Goal: Transaction & Acquisition: Purchase product/service

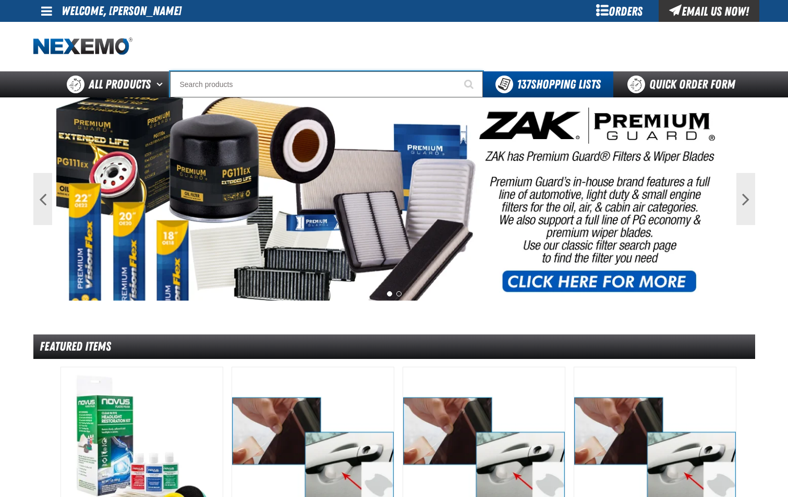
click at [235, 86] on input "Search" at bounding box center [326, 84] width 313 height 26
type input "SE"
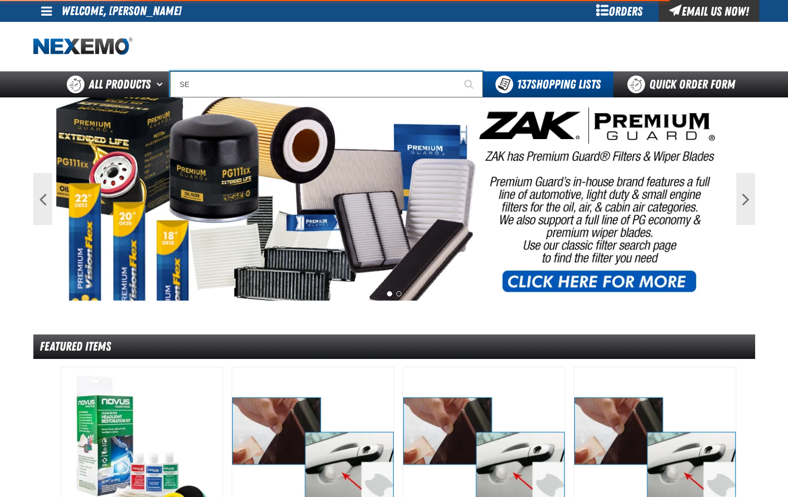
type input "SE HABLA"
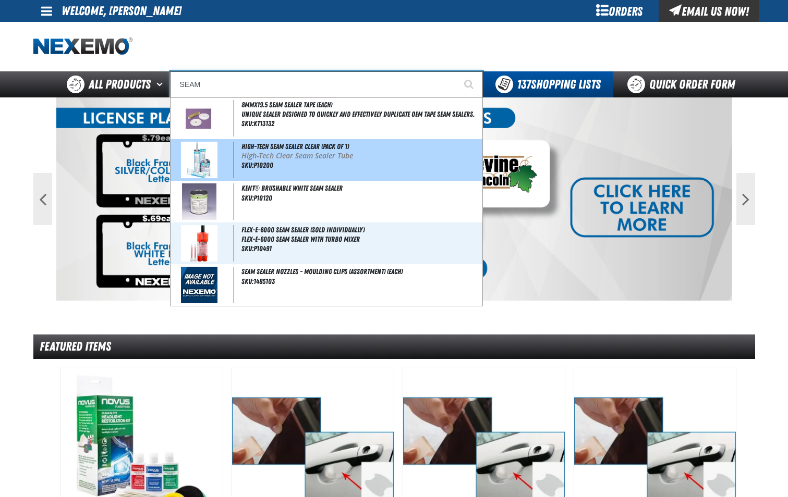
click at [264, 142] on div "High-Tech Seam Sealer Clear (Pack of 1) High-Tech Clear Seam Sealer Tube SKU:P1…" at bounding box center [326, 160] width 312 height 42
type input "High-Tech Seam Sealer Clear (Pack of 1)"
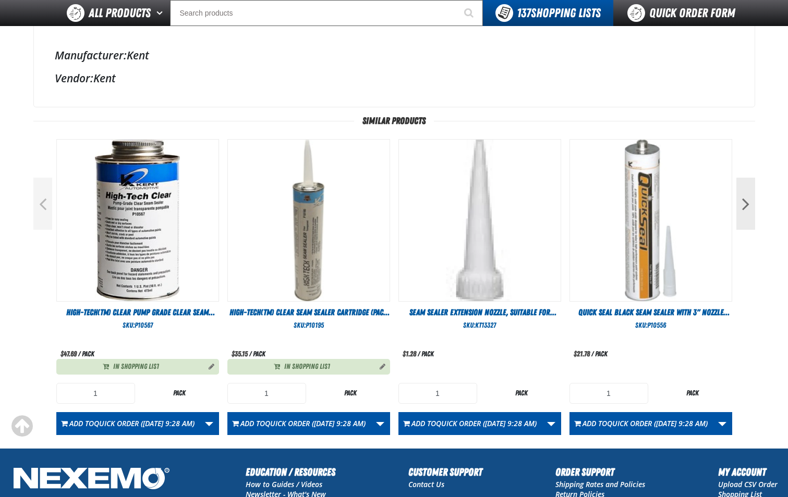
scroll to position [328, 0]
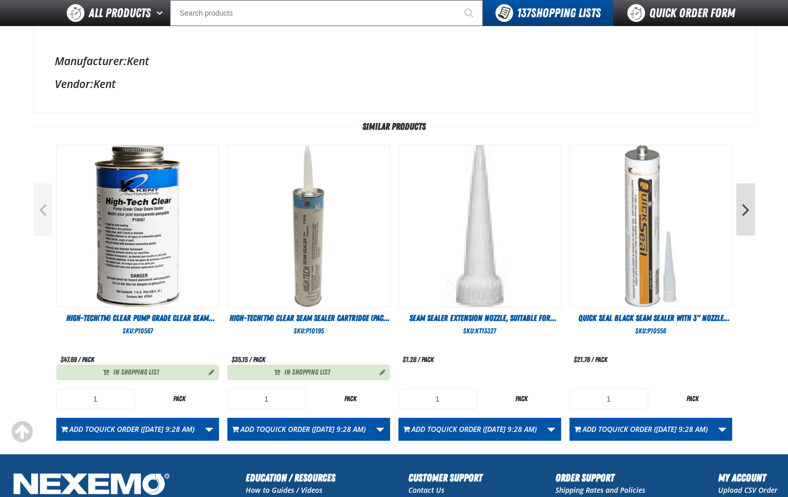
click at [742, 211] on button "Next" at bounding box center [745, 210] width 19 height 52
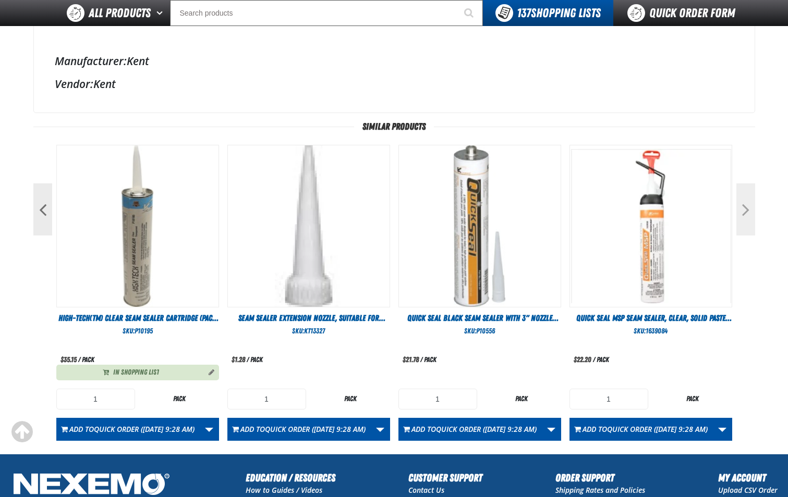
click at [742, 211] on button "Next" at bounding box center [745, 210] width 19 height 52
click at [746, 212] on button "Next" at bounding box center [745, 210] width 19 height 52
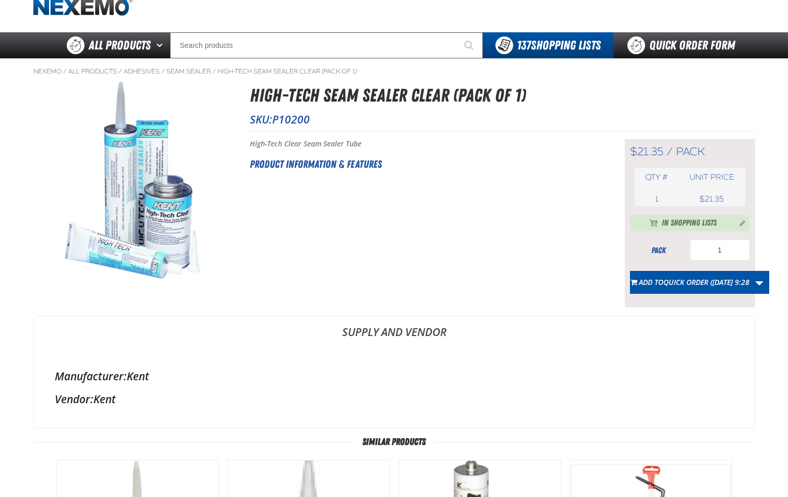
scroll to position [0, 0]
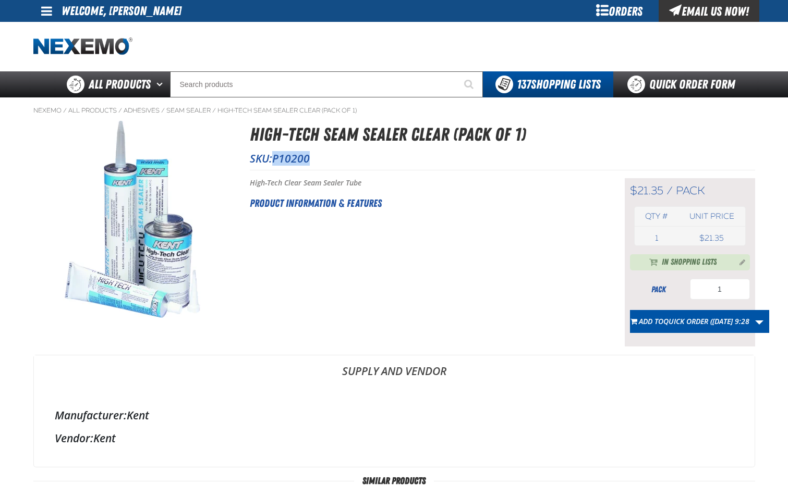
drag, startPoint x: 275, startPoint y: 157, endPoint x: 315, endPoint y: 158, distance: 40.2
click at [315, 158] on p "SKU: P10200" at bounding box center [502, 158] width 505 height 15
drag, startPoint x: 315, startPoint y: 158, endPoint x: 305, endPoint y: 163, distance: 11.0
copy span "P10200"
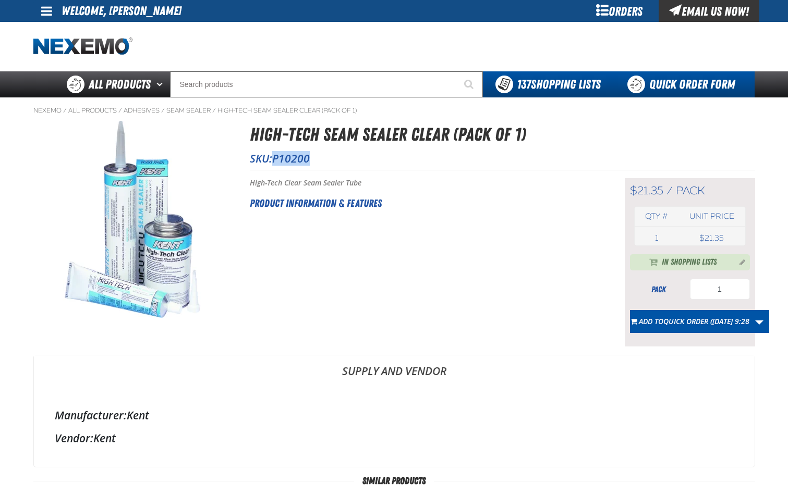
click at [686, 85] on link "Quick Order Form" at bounding box center [683, 84] width 141 height 26
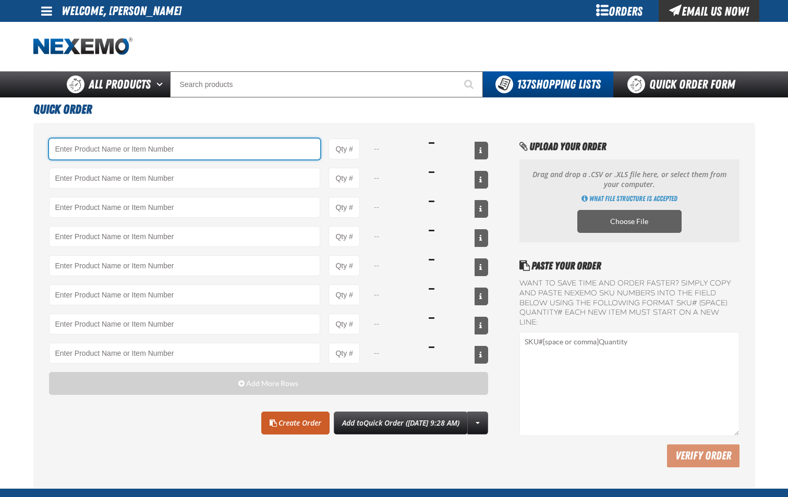
paste input "P10200"
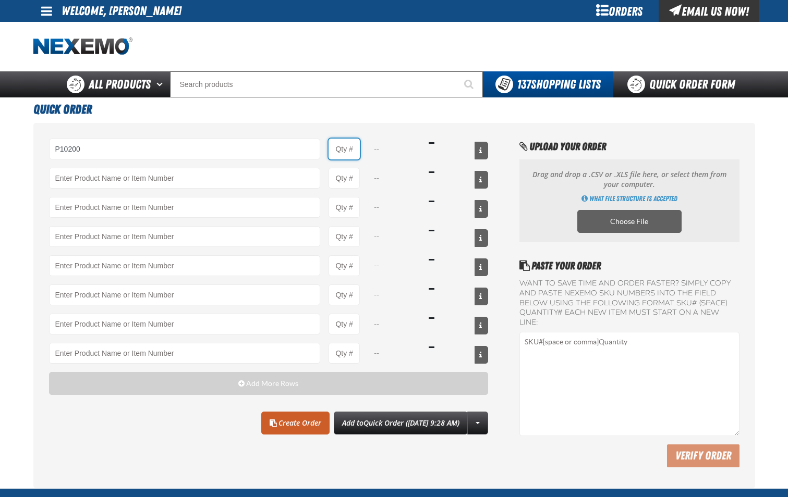
click at [356, 155] on input "Product Quantity" at bounding box center [343, 149] width 31 height 21
type input "P10200 - High-Tech Seam Sealer Clear (Pack of 1)"
type input "1"
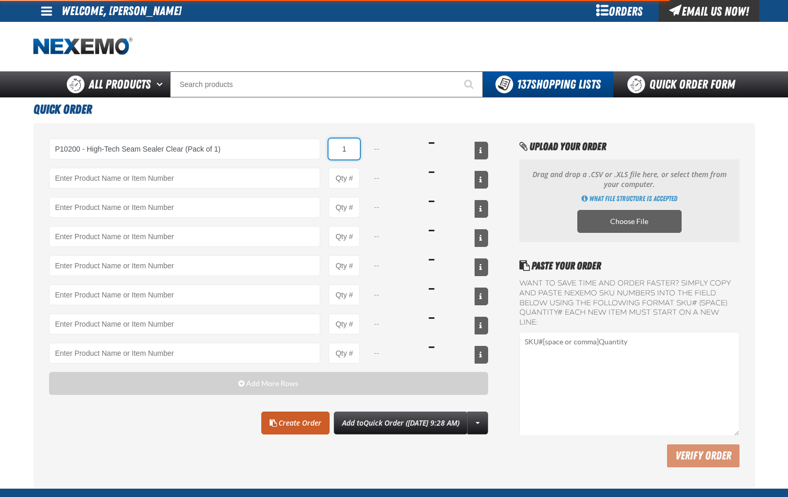
select select "pack"
click at [355, 149] on input "1" at bounding box center [343, 149] width 31 height 21
type input "1"
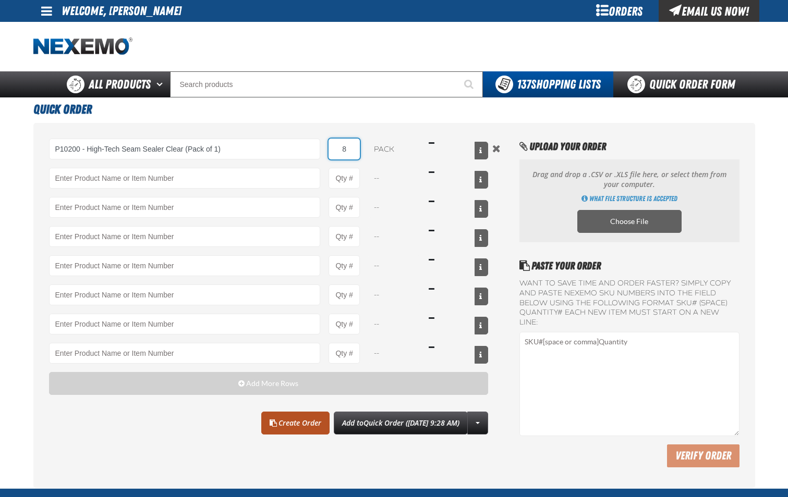
type input "8"
click at [289, 427] on link "Create Order" at bounding box center [295, 423] width 68 height 23
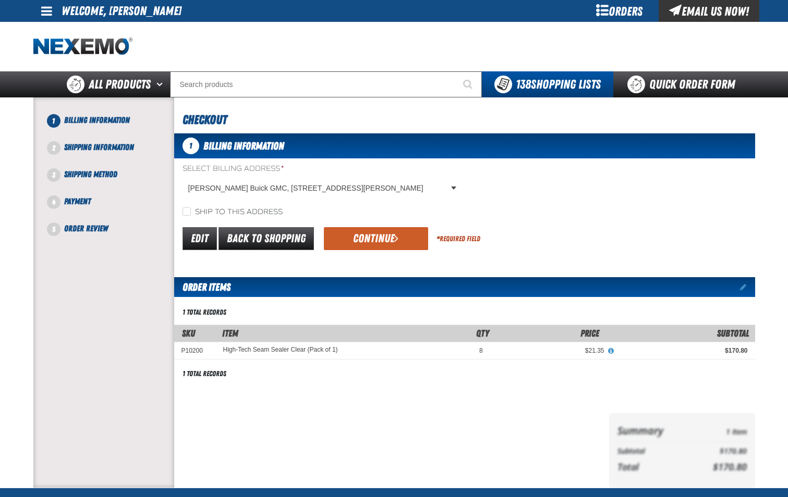
click at [370, 242] on button "Continue" at bounding box center [376, 238] width 104 height 23
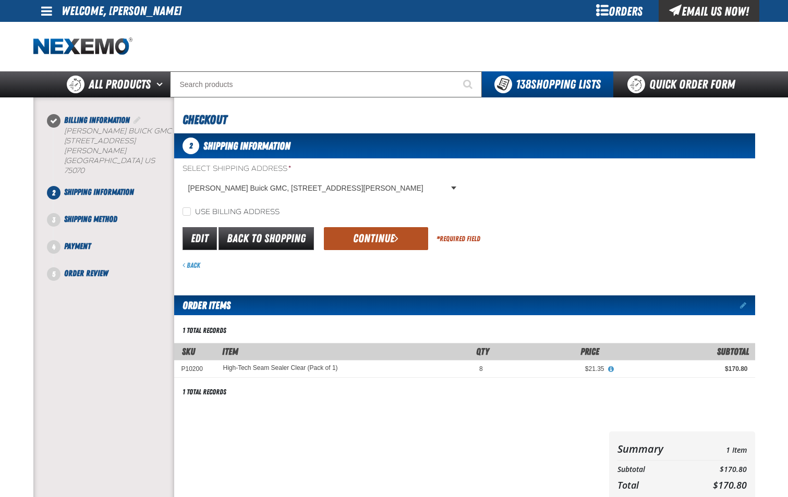
click at [377, 235] on button "Continue" at bounding box center [376, 238] width 104 height 23
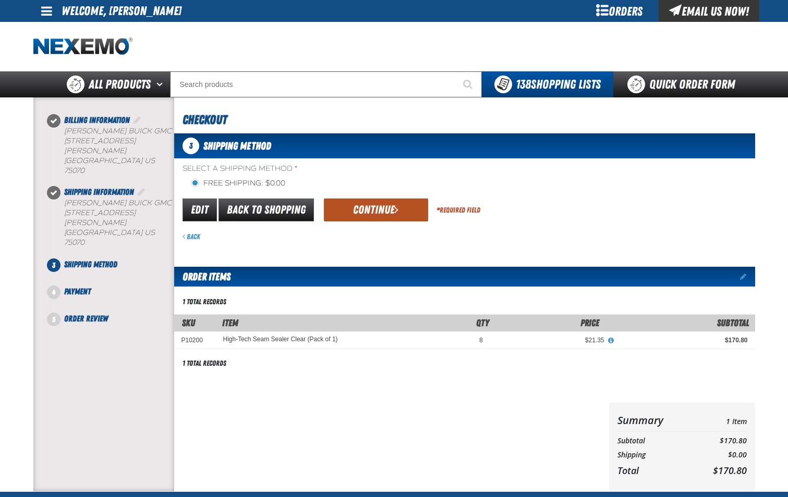
click at [375, 212] on button "Continue" at bounding box center [376, 210] width 104 height 23
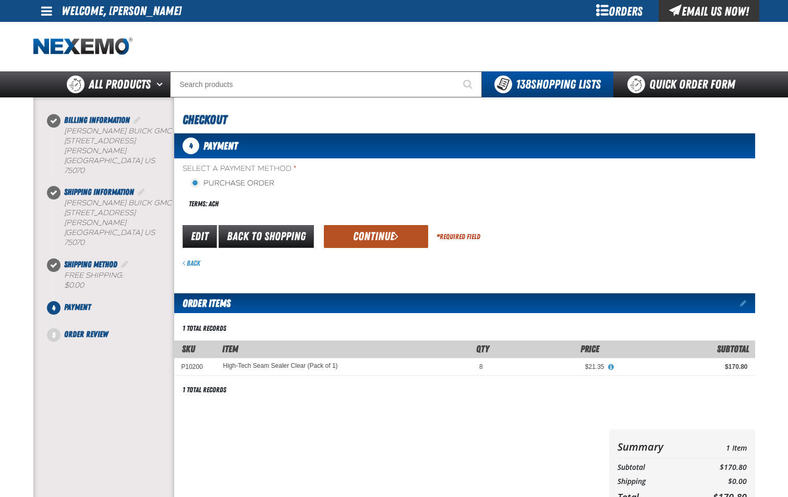
click at [375, 242] on button "Continue" at bounding box center [376, 236] width 104 height 23
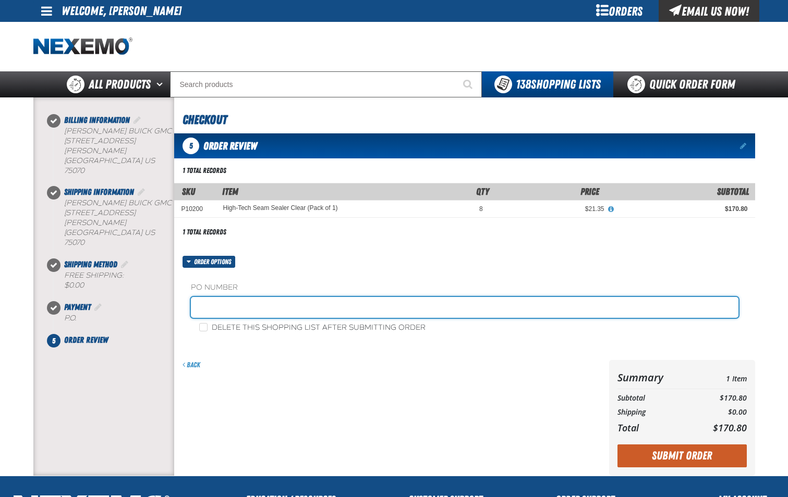
click at [322, 312] on input "text" at bounding box center [464, 307] width 547 height 21
type input "SHOP-JL"
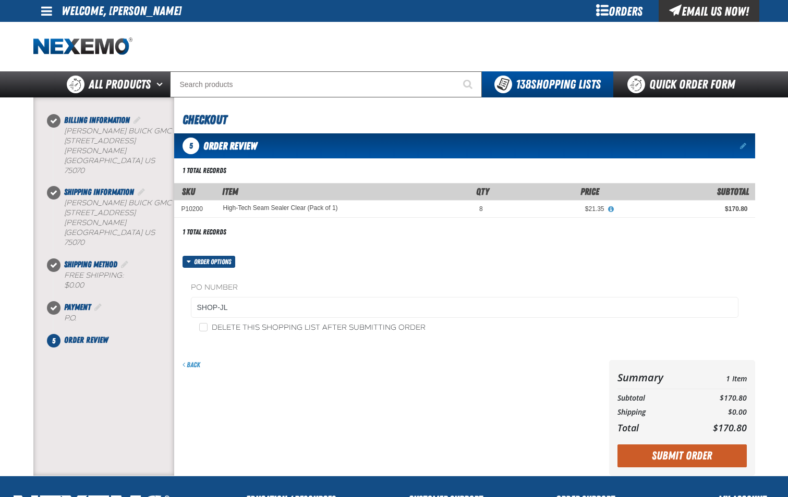
click at [207, 328] on label "Delete this shopping list after submitting order" at bounding box center [312, 328] width 226 height 10
click at [207, 328] on input "Delete this shopping list after submitting order" at bounding box center [203, 327] width 8 height 8
checkbox input "true"
click at [659, 461] on button "Submit Order" at bounding box center [681, 456] width 129 height 23
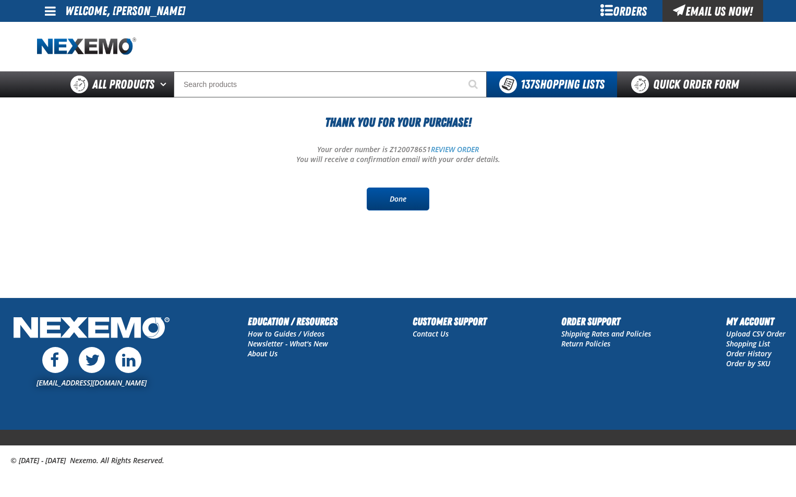
click at [405, 196] on link "Done" at bounding box center [397, 199] width 63 height 23
